Goal: Task Accomplishment & Management: Manage account settings

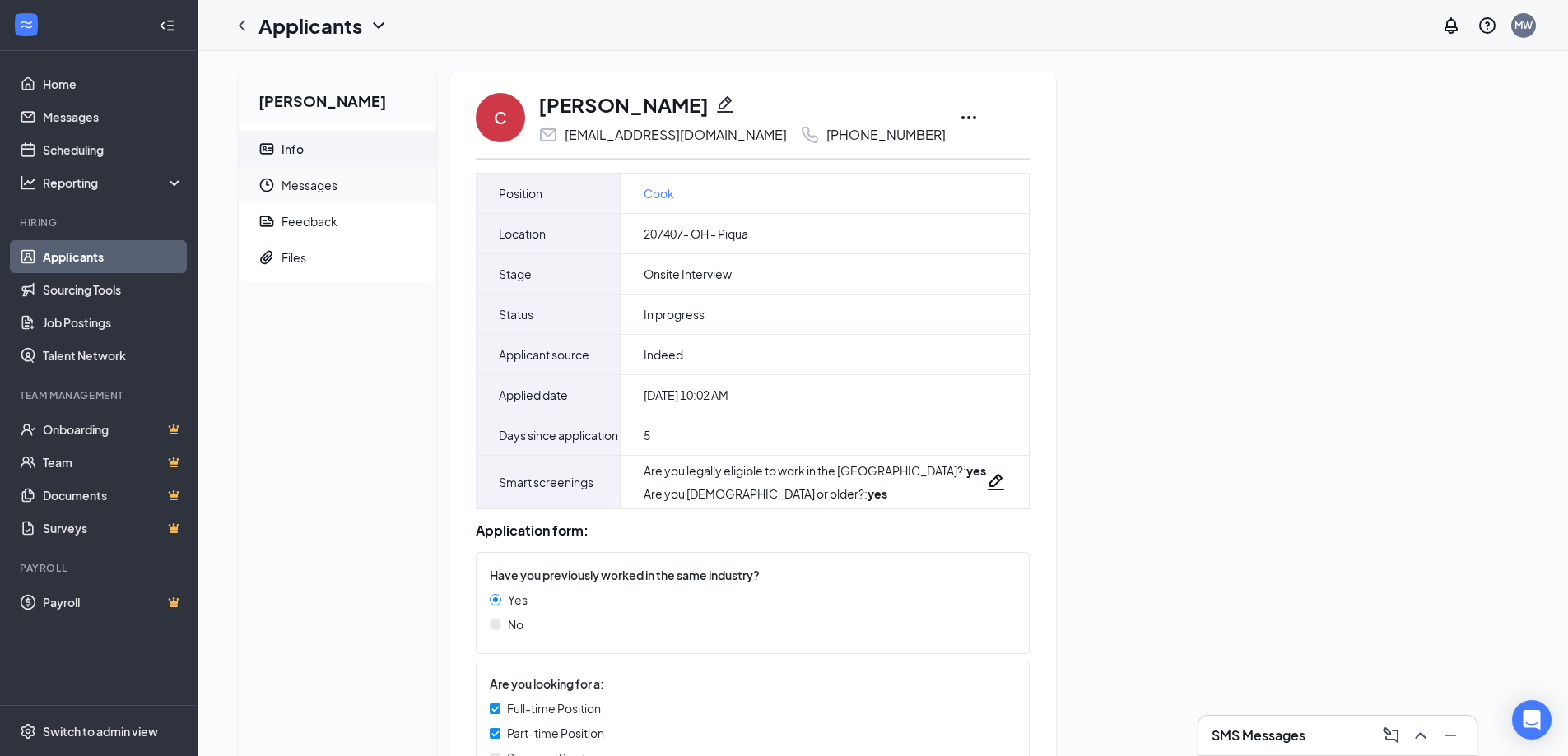
click at [309, 194] on span "Messages" at bounding box center [353, 185] width 142 height 36
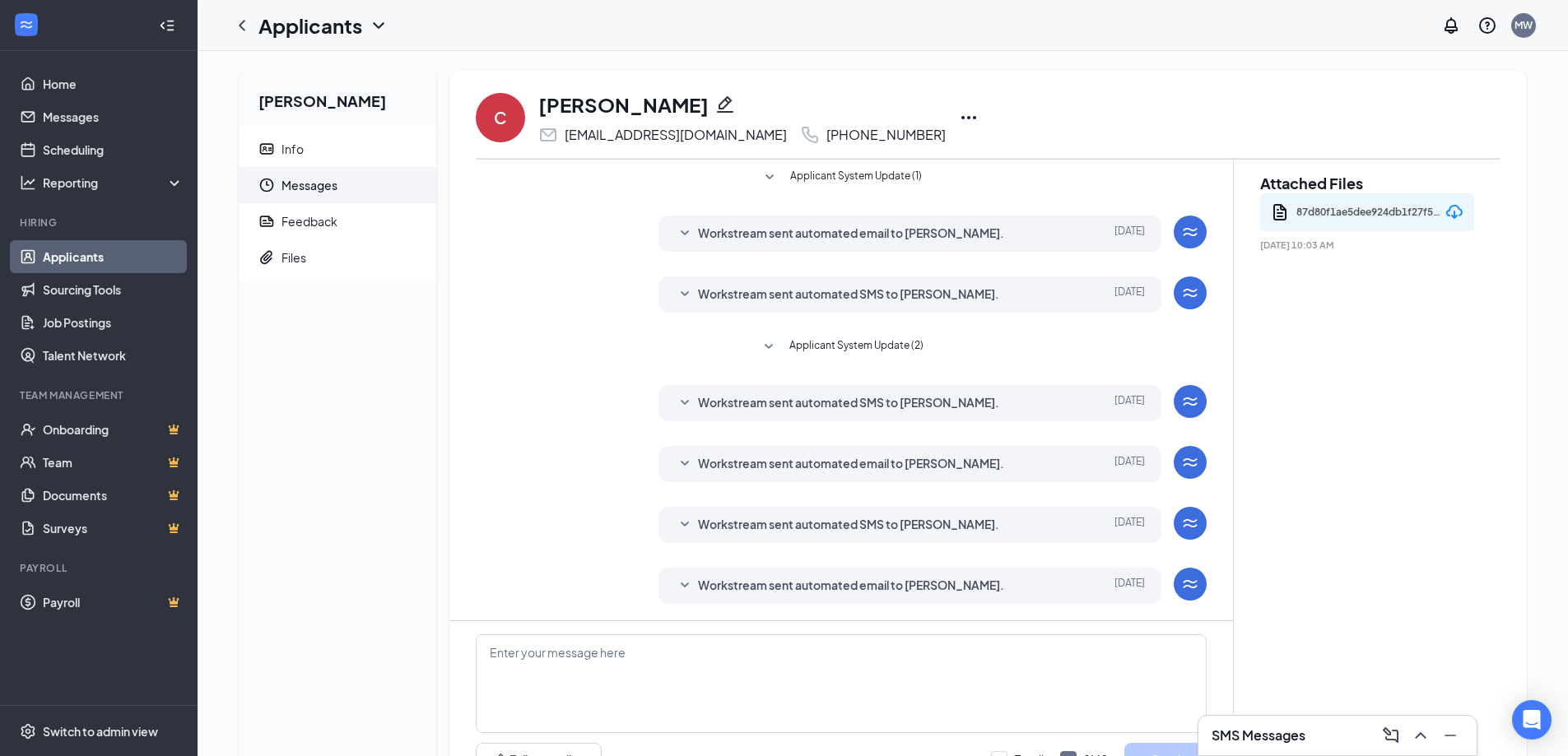
click at [999, 232] on div "Workstream sent automated email to Chelesa Lewis." at bounding box center [884, 234] width 373 height 20
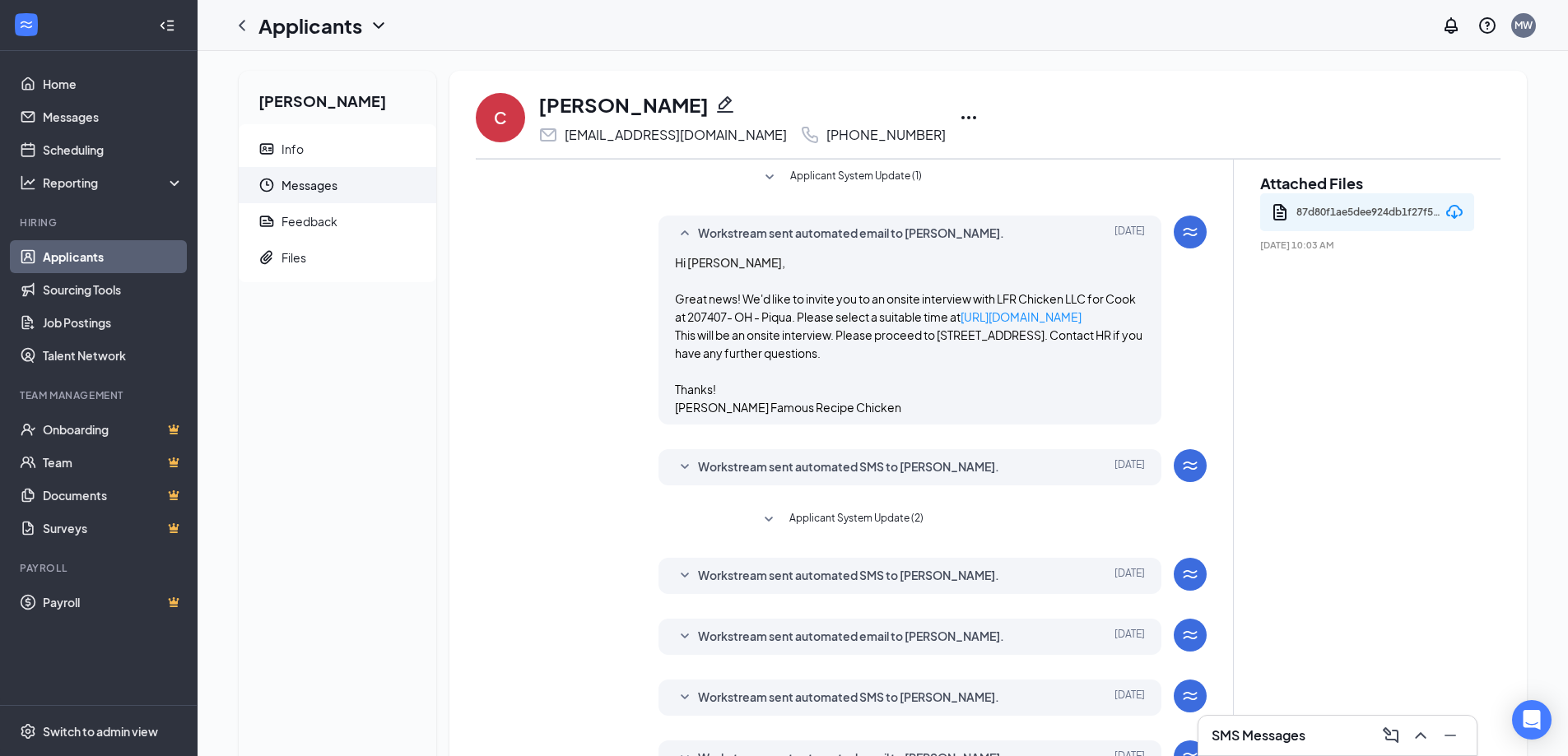
click at [999, 232] on div "Workstream sent automated email to Chelesa Lewis." at bounding box center [884, 234] width 373 height 20
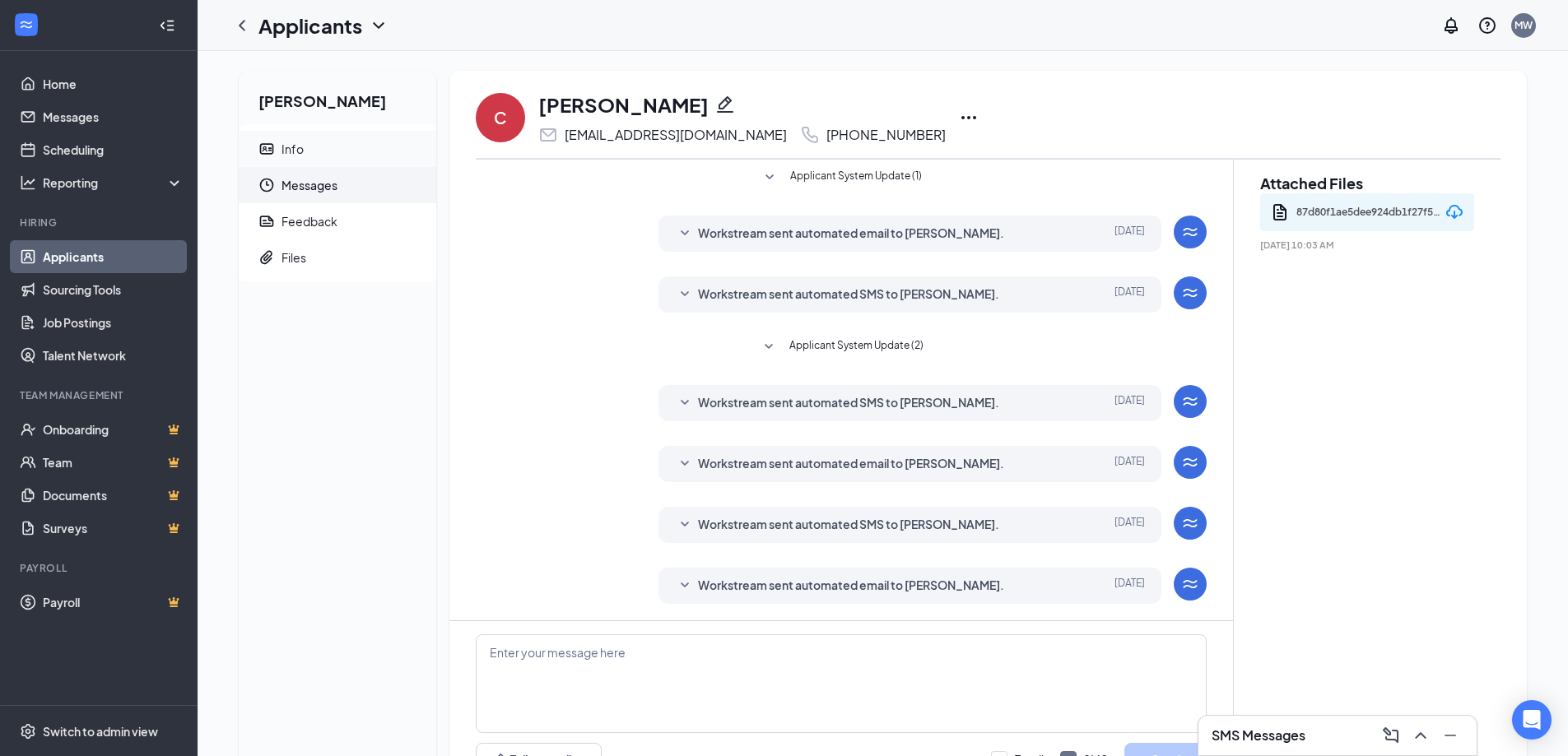
click at [292, 151] on div "Info" at bounding box center [293, 149] width 22 height 16
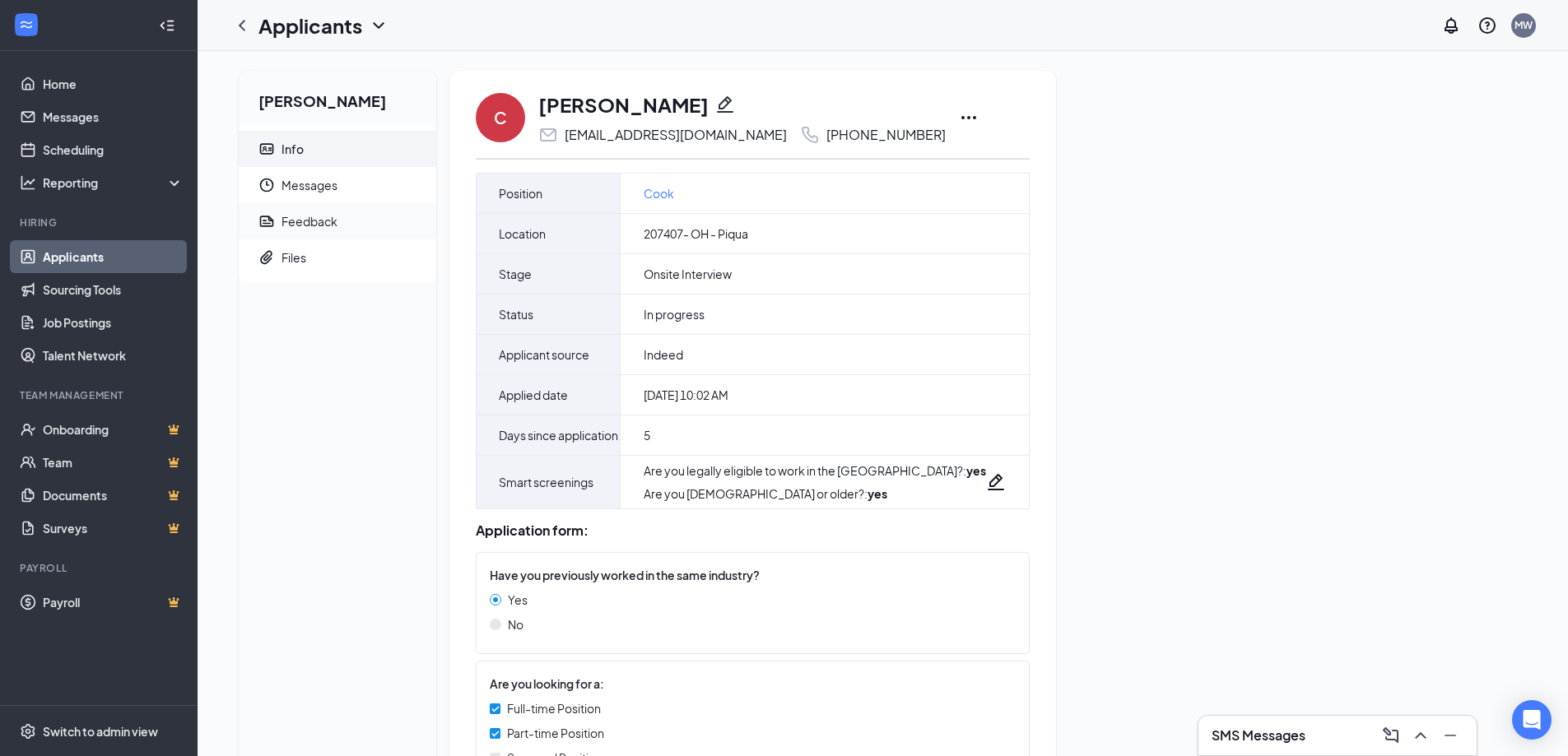
click at [319, 218] on div "Feedback" at bounding box center [310, 221] width 56 height 16
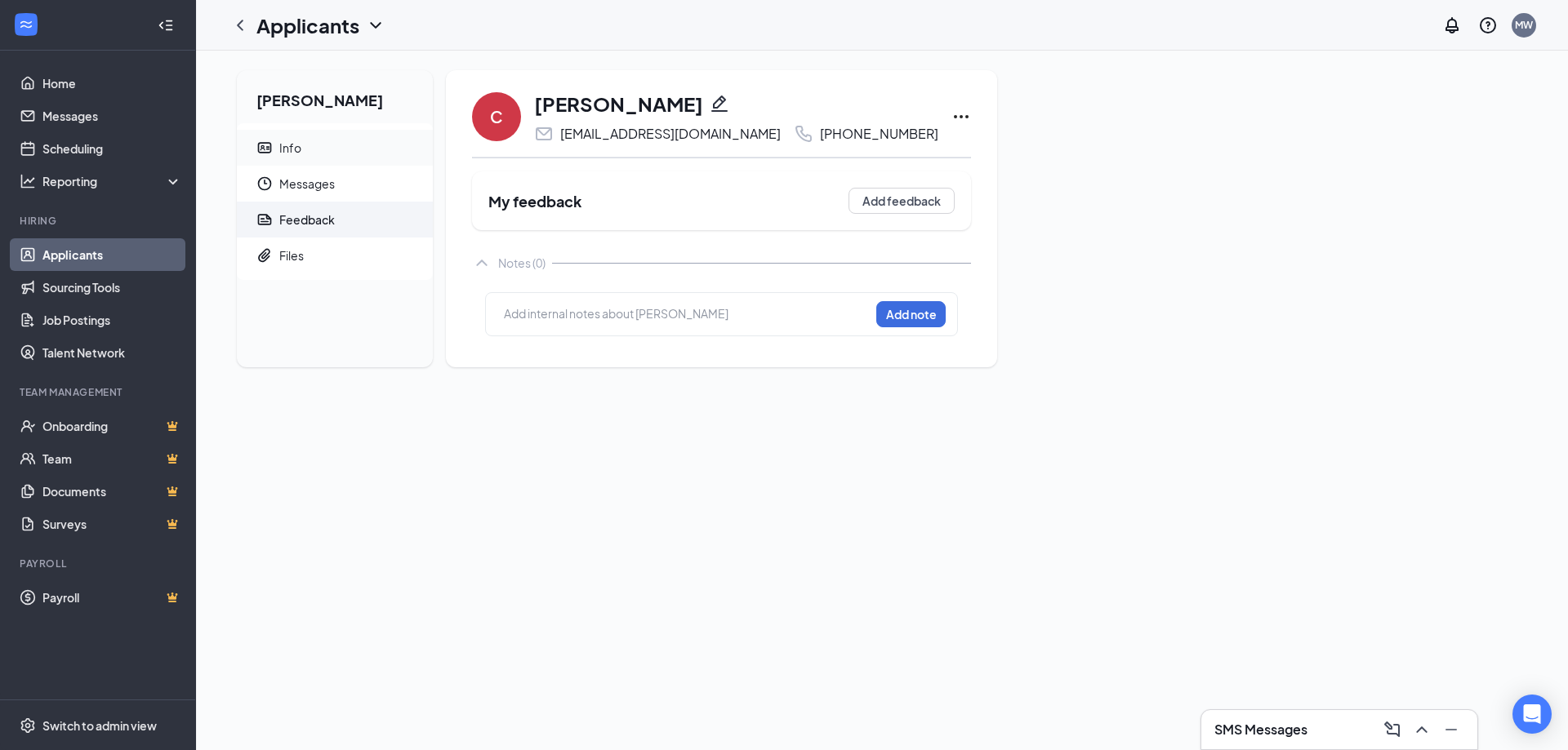
click at [332, 146] on span "Info" at bounding box center [350, 148] width 141 height 36
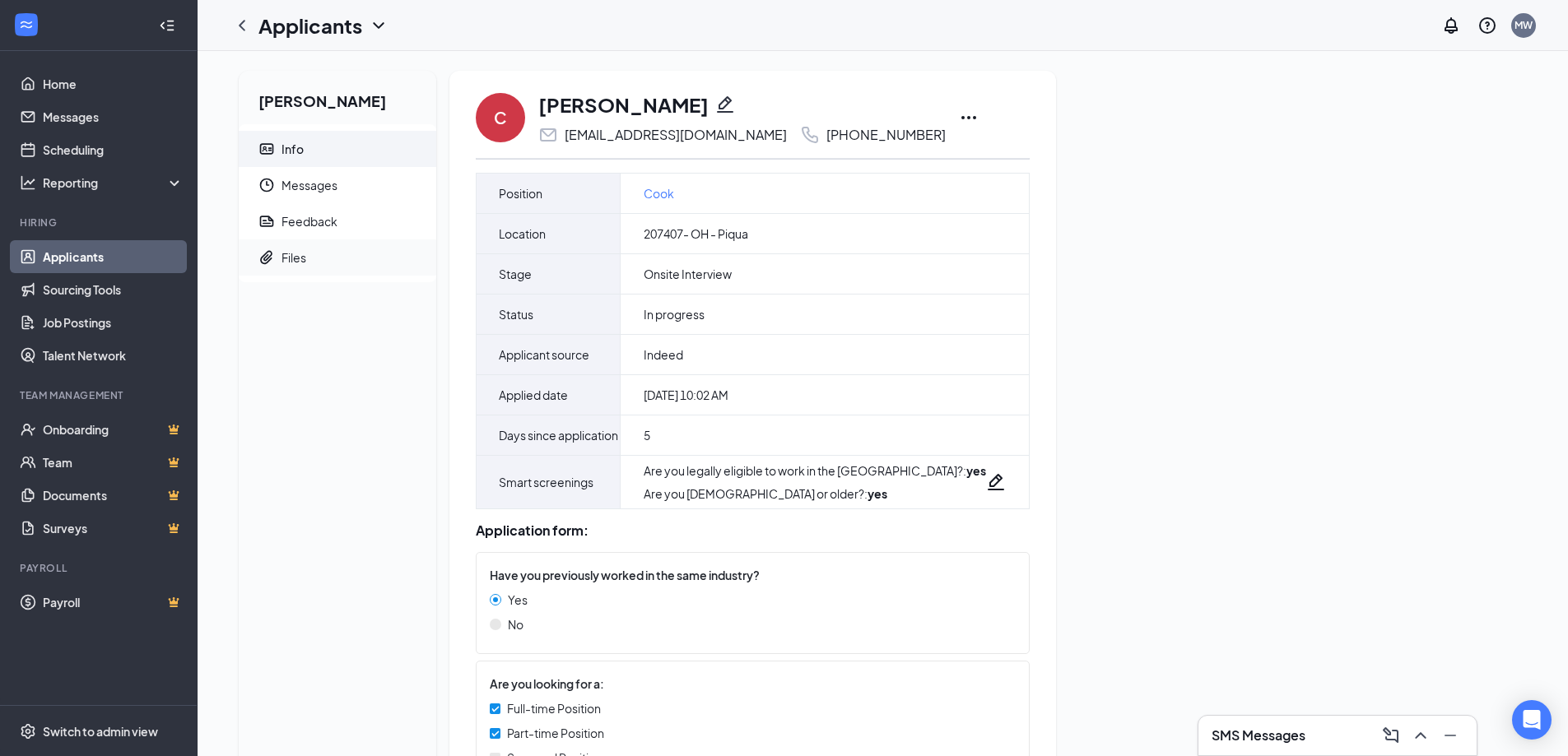
click at [312, 257] on span "Files" at bounding box center [353, 258] width 142 height 36
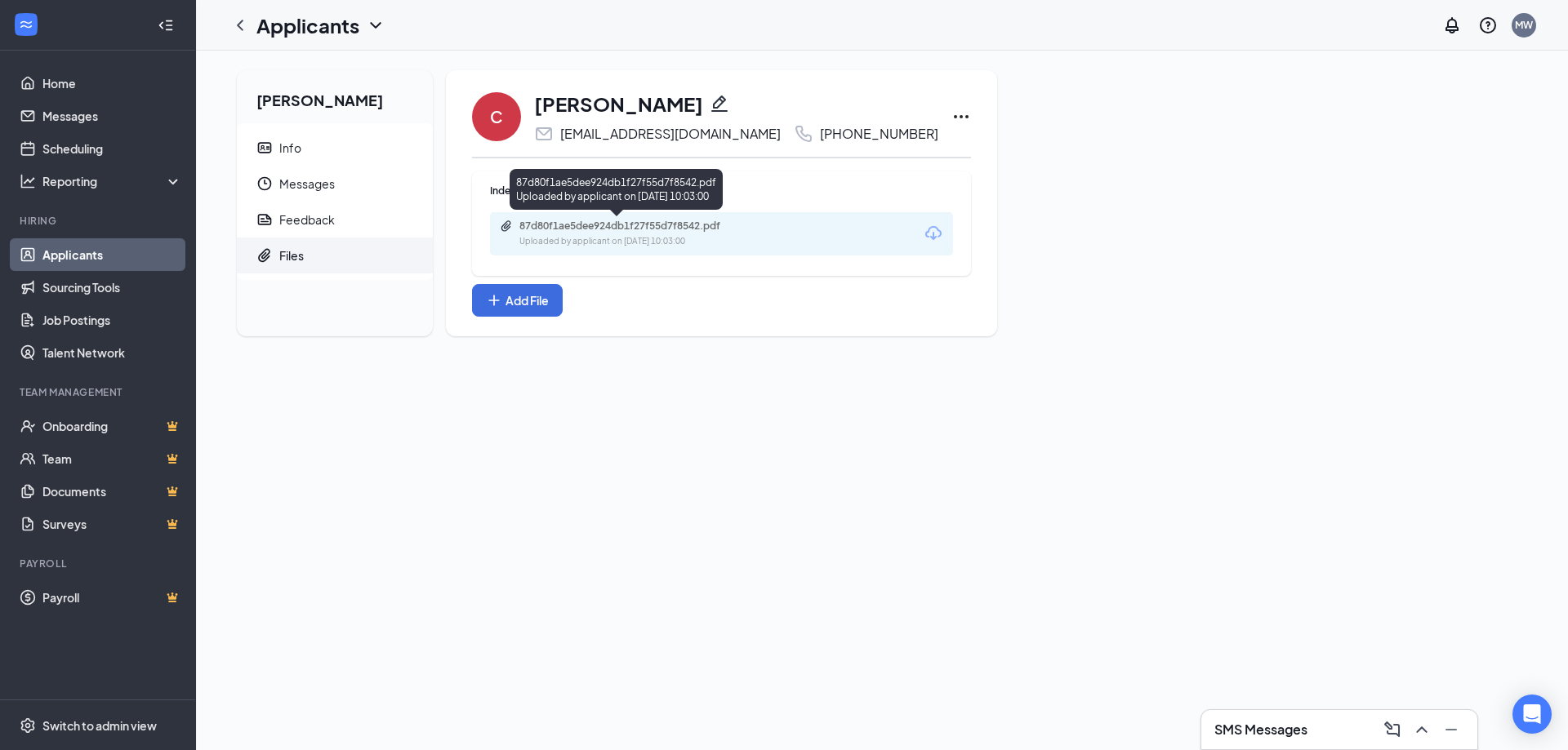
click at [668, 247] on div "Uploaded by applicant on Oct 10, 2025 at 10:03:00" at bounding box center [641, 241] width 245 height 13
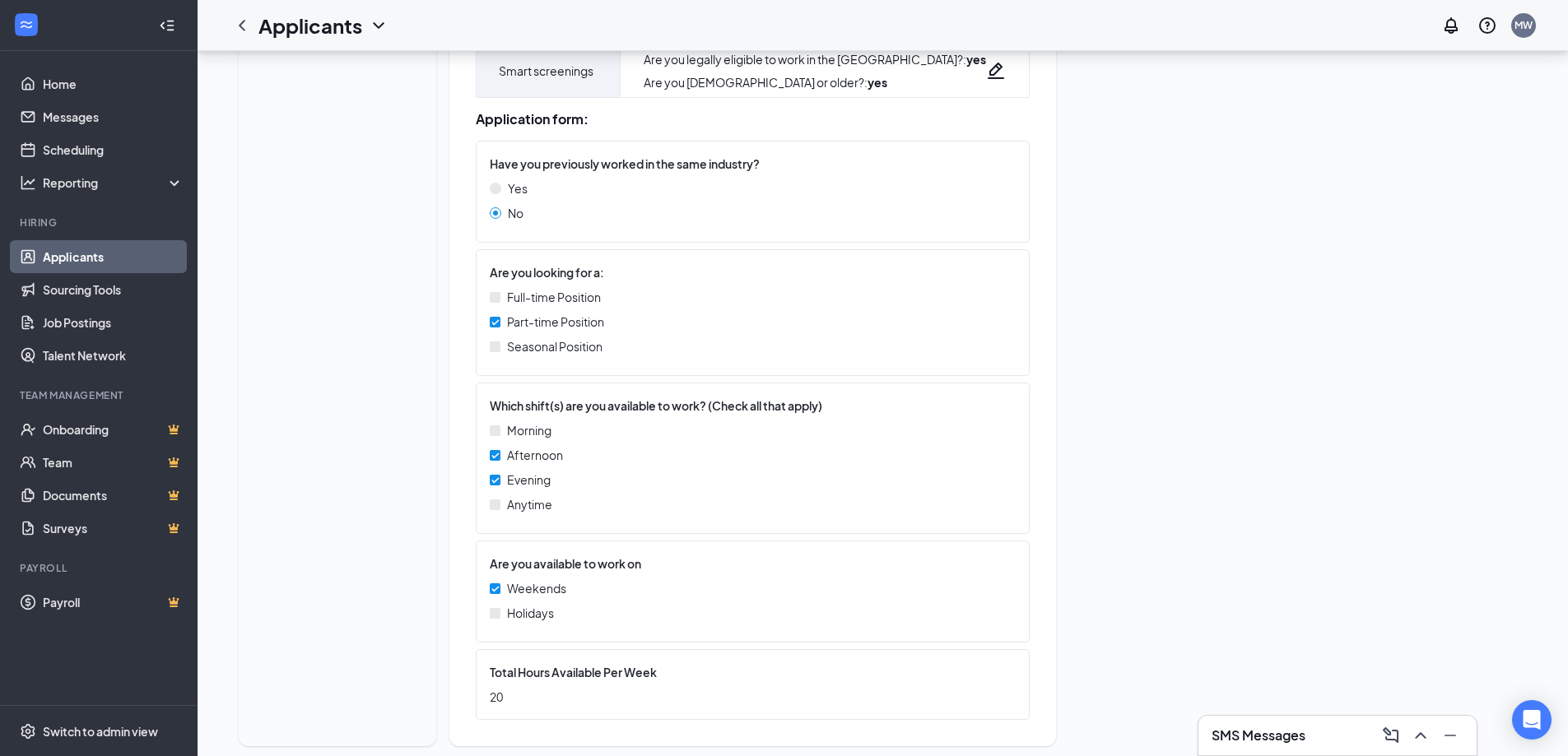
scroll to position [434, 0]
